Goal: Task Accomplishment & Management: Complete application form

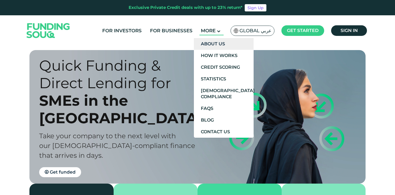
click at [221, 44] on link "About Us" at bounding box center [224, 44] width 60 height 12
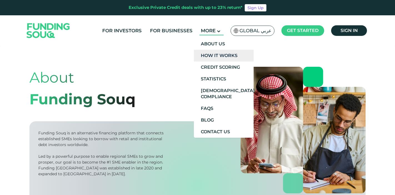
click at [217, 56] on link "How It Works" at bounding box center [224, 56] width 60 height 12
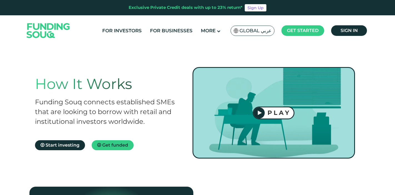
click at [260, 113] on icon at bounding box center [260, 112] width 4 height 5
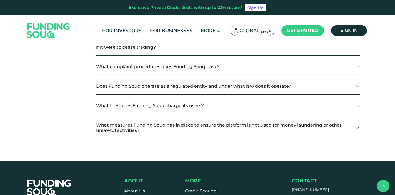
scroll to position [673, 0]
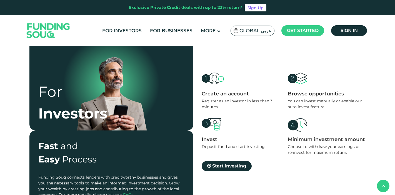
scroll to position [149, 0]
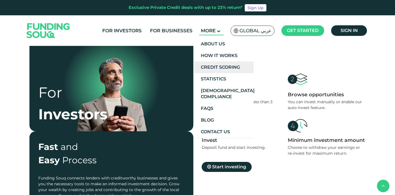
click at [220, 66] on link "Credit Scoring" at bounding box center [224, 67] width 60 height 12
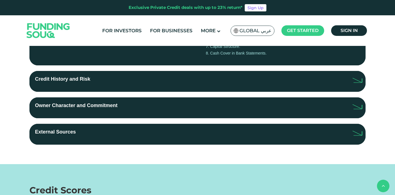
scroll to position [193, 0]
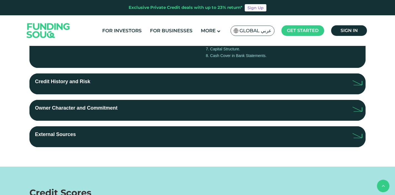
click at [237, 79] on label "Credit History and Risk" at bounding box center [197, 83] width 336 height 21
click at [0, 0] on input "Credit History and Risk" at bounding box center [0, 0] width 0 height 0
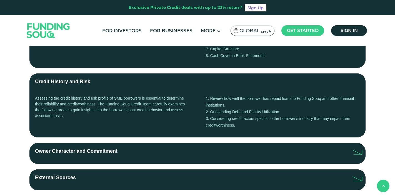
click at [207, 151] on label "Owner Character and Commitment" at bounding box center [197, 153] width 336 height 21
click at [0, 0] on input "Owner Character and Commitment" at bounding box center [0, 0] width 0 height 0
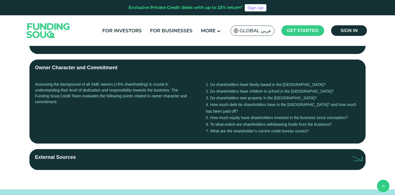
scroll to position [278, 0]
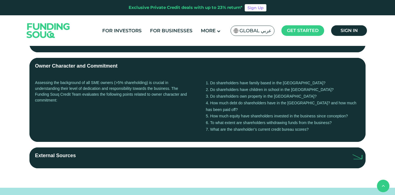
click at [207, 147] on label "External Sources" at bounding box center [197, 157] width 336 height 21
click at [0, 0] on input "External Sources" at bounding box center [0, 0] width 0 height 0
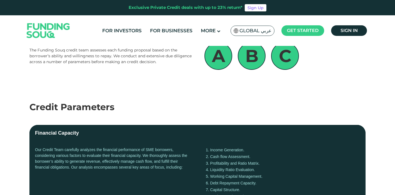
scroll to position [0, 0]
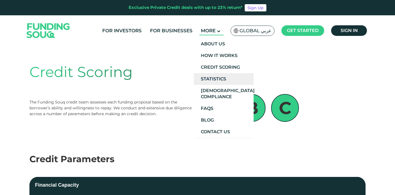
click at [217, 78] on link "Statistics" at bounding box center [224, 79] width 60 height 12
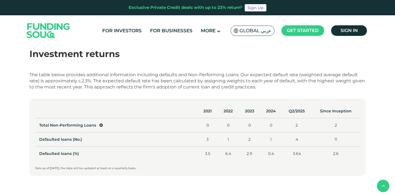
scroll to position [251, 0]
click at [100, 125] on icon at bounding box center [101, 125] width 3 height 4
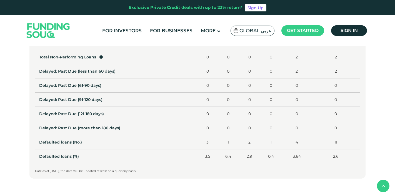
scroll to position [319, 0]
click at [98, 57] on span "Total Non-Performing Loans" at bounding box center [71, 57] width 64 height 5
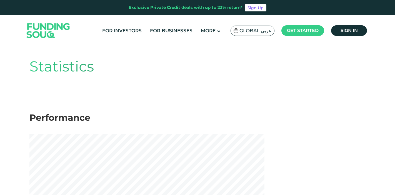
scroll to position [18, 0]
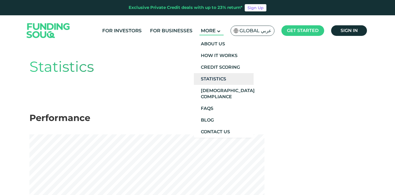
click at [222, 83] on link "Statistics" at bounding box center [224, 79] width 60 height 12
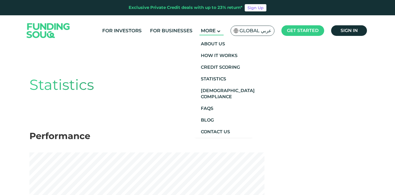
click at [210, 31] on span "More" at bounding box center [208, 31] width 15 height 6
click at [218, 27] on main "More" at bounding box center [212, 30] width 24 height 9
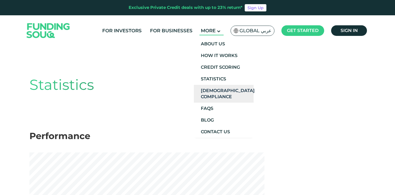
click at [216, 89] on link "[DEMOGRAPHIC_DATA] Compliance" at bounding box center [224, 94] width 60 height 18
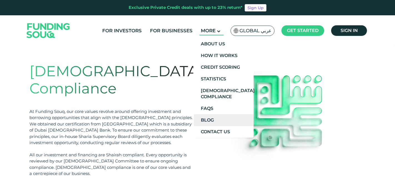
click at [211, 119] on link "Blog" at bounding box center [224, 120] width 60 height 12
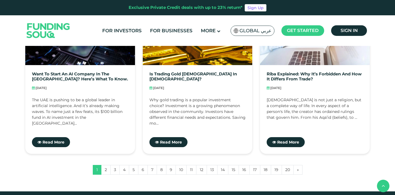
scroll to position [506, 0]
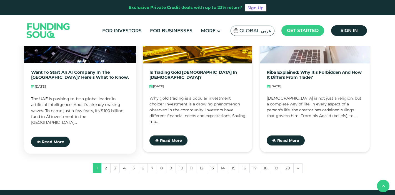
click at [99, 126] on div "Want To Start an AI Company in the UAE? Here’s What To Know. Sep 04, 2025 The U…" at bounding box center [80, 108] width 112 height 90
click at [92, 72] on link "Want To Start an AI Company in the [GEOGRAPHIC_DATA]? Here’s What To Know." at bounding box center [80, 75] width 98 height 10
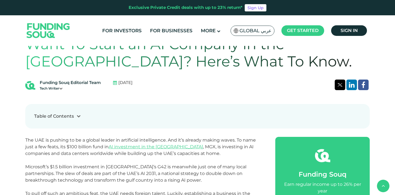
scroll to position [162, 0]
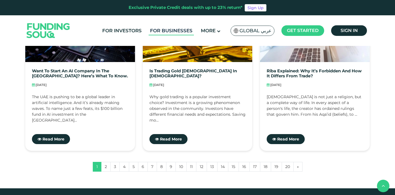
click at [164, 30] on link "For Businesses" at bounding box center [171, 30] width 45 height 9
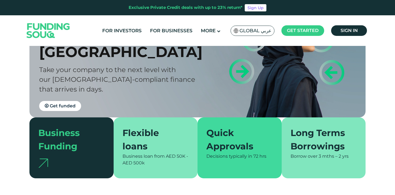
scroll to position [68, 0]
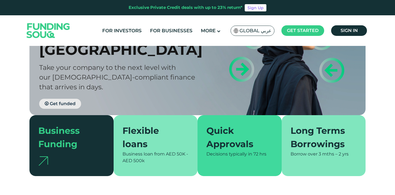
click at [65, 101] on span "Get funded" at bounding box center [63, 103] width 26 height 5
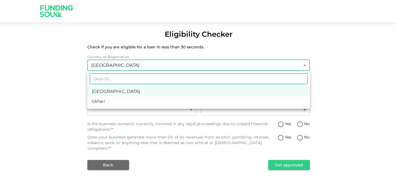
click at [290, 68] on body "Eligibility Checker Check if you are eligible for a loan in less than 30 second…" at bounding box center [198, 97] width 397 height 195
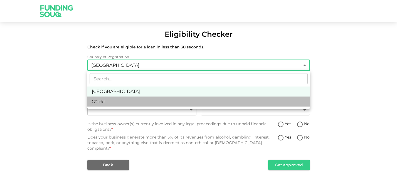
click at [269, 101] on li "Other" at bounding box center [198, 101] width 222 height 10
type input "3"
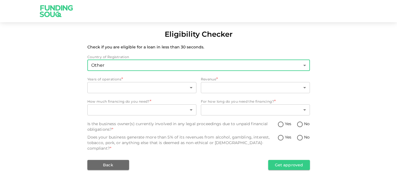
click at [299, 123] on input "No" at bounding box center [299, 125] width 8 height 8
radio input "true"
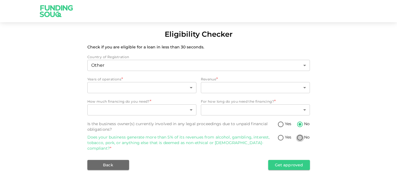
click at [302, 138] on input "No" at bounding box center [299, 138] width 8 height 8
radio input "true"
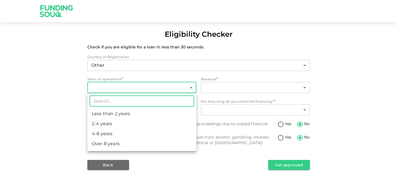
click at [182, 90] on body "Eligibility Checker Check if you are eligible for a loan in less than 30 second…" at bounding box center [198, 97] width 397 height 195
click at [137, 125] on li "2-4 years" at bounding box center [141, 124] width 109 height 10
type input "2"
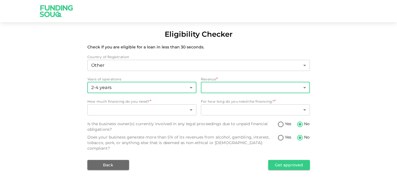
click at [270, 90] on body "Eligibility Checker Check if you are eligible for a loan in less than 30 second…" at bounding box center [198, 97] width 397 height 195
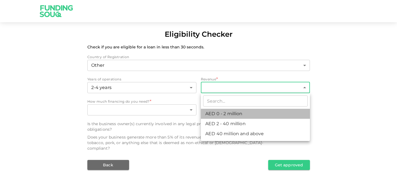
click at [242, 115] on li "AED 0 - 2 million" at bounding box center [255, 114] width 109 height 10
type input "1"
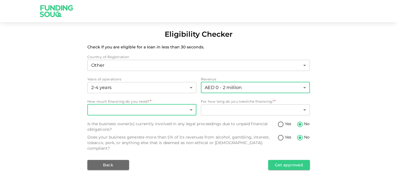
click at [191, 111] on body "Eligibility Checker Check if you are eligible for a loan in less than 30 second…" at bounding box center [198, 97] width 397 height 195
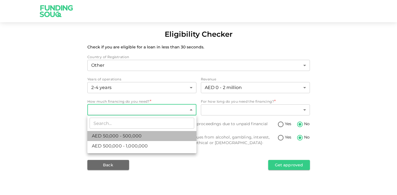
click at [170, 136] on li "AED 50,000 - 500,000" at bounding box center [141, 136] width 109 height 10
type input "1"
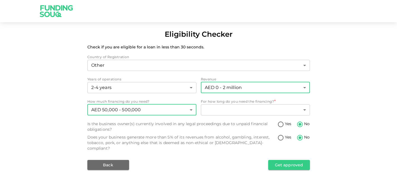
click at [281, 91] on body "Eligibility Checker Check if you are eligible for a loan in less than 30 second…" at bounding box center [198, 97] width 397 height 195
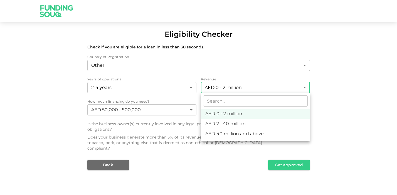
click at [348, 97] on div at bounding box center [198, 97] width 397 height 195
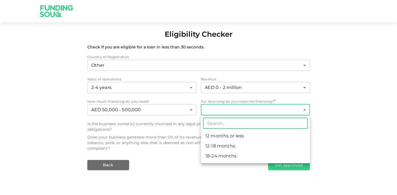
click at [278, 108] on body "Eligibility Checker Check if you are eligible for a loan in less than 30 second…" at bounding box center [198, 97] width 397 height 195
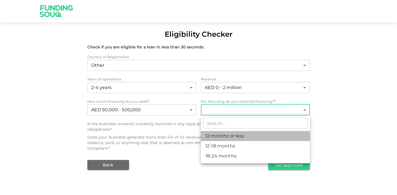
click at [235, 136] on li "12 months or less" at bounding box center [255, 136] width 109 height 10
type input "1"
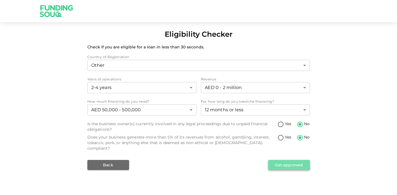
click at [287, 160] on button "Get approved" at bounding box center [289, 165] width 42 height 10
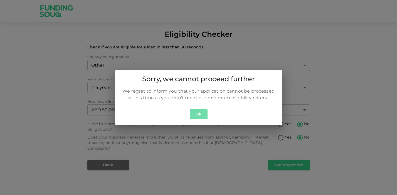
click at [197, 113] on button "Ok" at bounding box center [199, 114] width 18 height 10
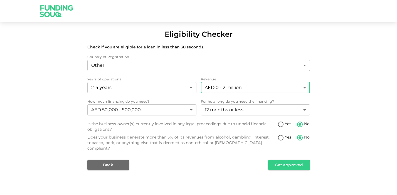
click at [270, 89] on body "Eligibility Checker Check if you are eligible for a loan in less than 30 second…" at bounding box center [198, 97] width 397 height 195
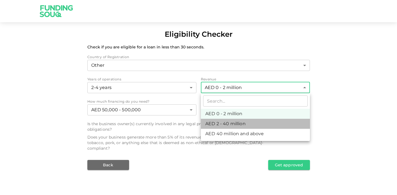
click at [235, 124] on li "AED 2 - 40 million" at bounding box center [255, 124] width 109 height 10
type input "2"
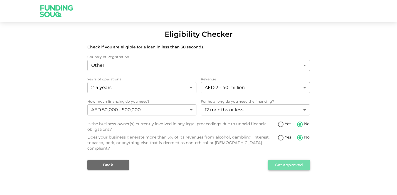
click at [290, 160] on button "Get approved" at bounding box center [289, 165] width 42 height 10
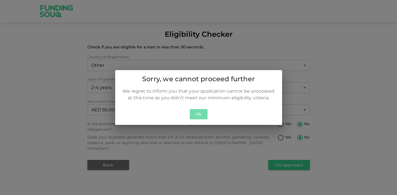
click at [200, 114] on button "Ok" at bounding box center [199, 114] width 18 height 10
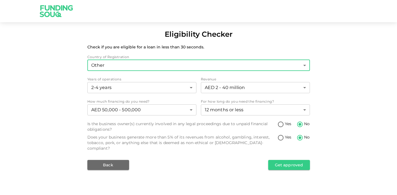
click at [230, 64] on body "Eligibility Checker Check if you are eligible for a loan in less than 30 second…" at bounding box center [198, 97] width 397 height 195
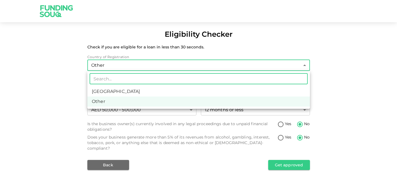
click at [181, 92] on li "[GEOGRAPHIC_DATA]" at bounding box center [198, 91] width 222 height 10
type input "1"
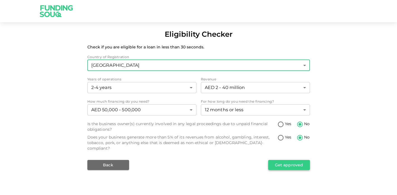
click at [291, 160] on button "Get approved" at bounding box center [289, 165] width 42 height 10
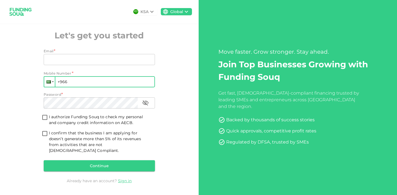
click at [53, 87] on div at bounding box center [49, 82] width 11 height 10
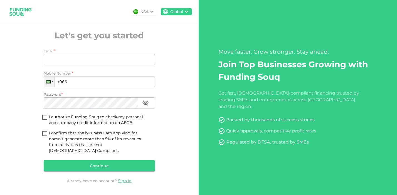
click at [167, 111] on div "KSA Global Let's get you started Email * Email Email Mobile Number * Phone +966…" at bounding box center [99, 97] width 198 height 195
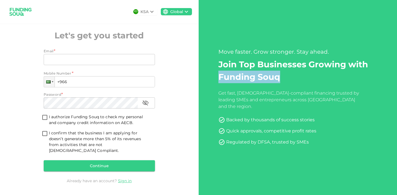
drag, startPoint x: 283, startPoint y: 82, endPoint x: 220, endPoint y: 86, distance: 62.4
click at [220, 83] on h2 "Join Top Businesses Growing with Funding Souq" at bounding box center [297, 70] width 158 height 25
copy h2 "Funding Souq"
